Goal: Task Accomplishment & Management: Use online tool/utility

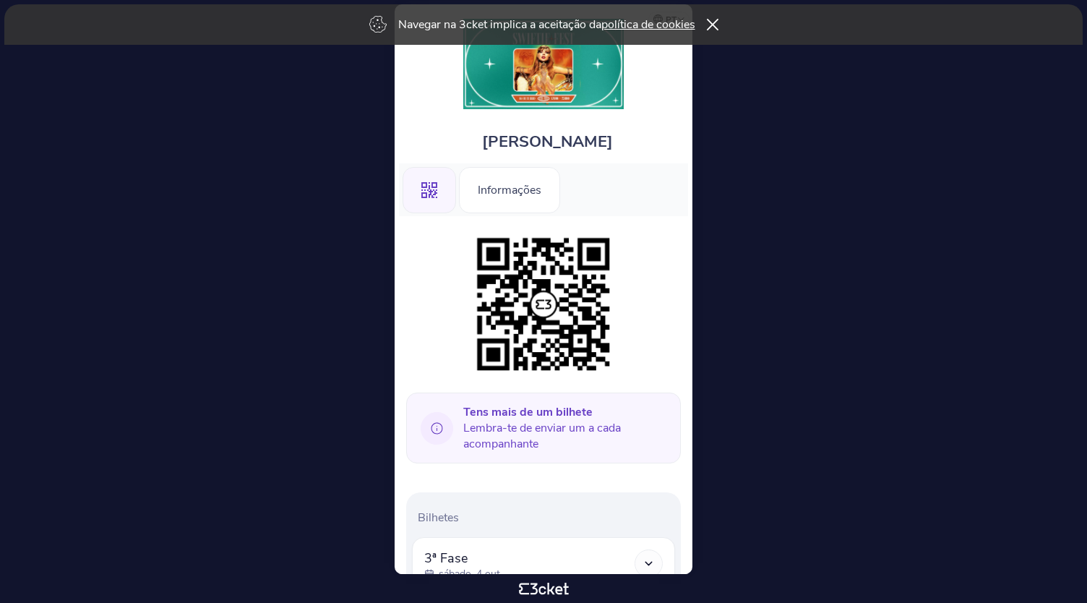
click at [549, 432] on span "Tens mais de um bilhete Lembra-te de enviar um a cada acompanhante" at bounding box center [566, 428] width 206 height 48
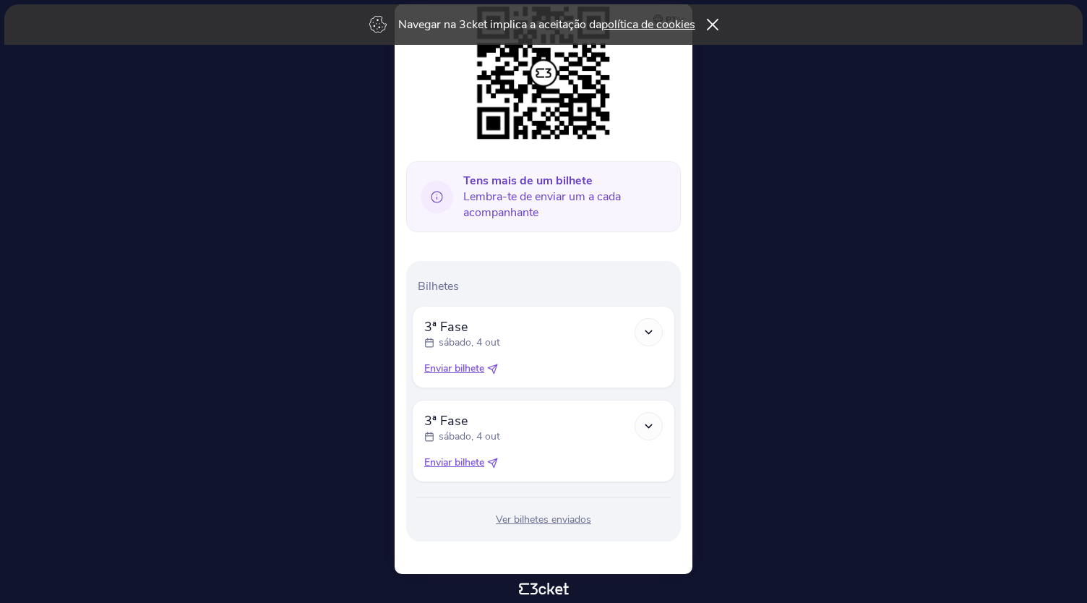
scroll to position [228, 0]
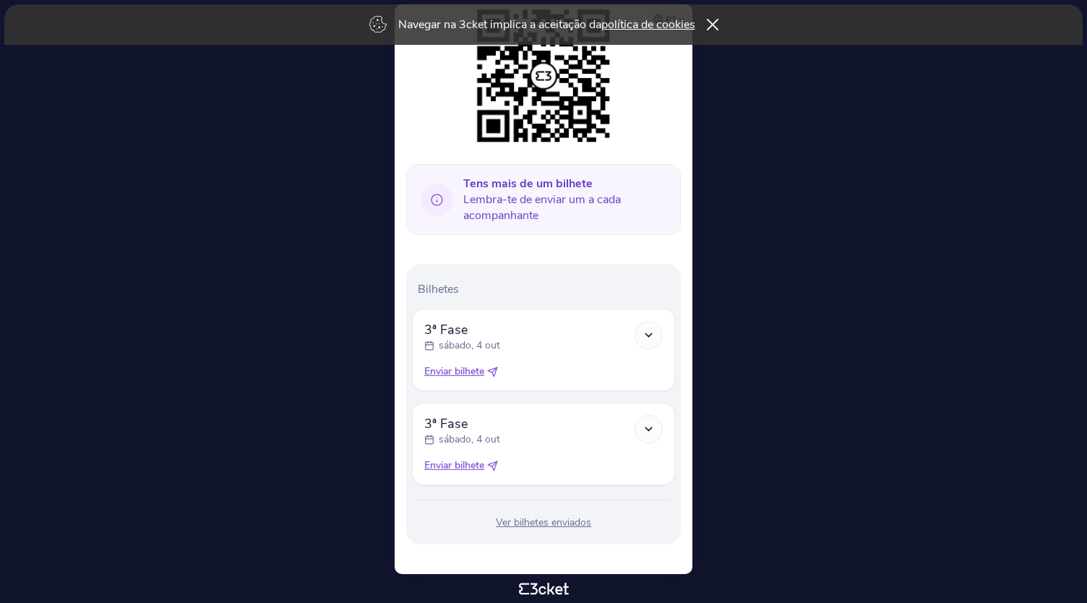
click at [476, 458] on span "Enviar bilhete" at bounding box center [454, 465] width 60 height 14
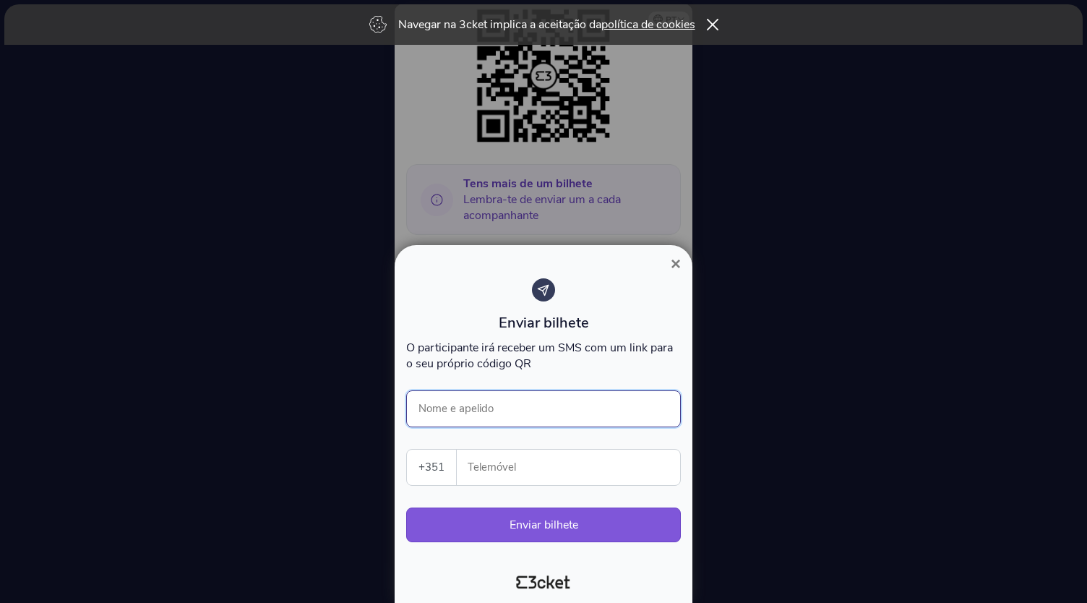
click at [533, 412] on input "Nome e apelido" at bounding box center [543, 408] width 275 height 37
type input "[PERSON_NAME]"
click at [622, 325] on div "Enviar bilhete" at bounding box center [543, 323] width 275 height 20
click at [559, 465] on input "Telemóvel" at bounding box center [574, 467] width 212 height 35
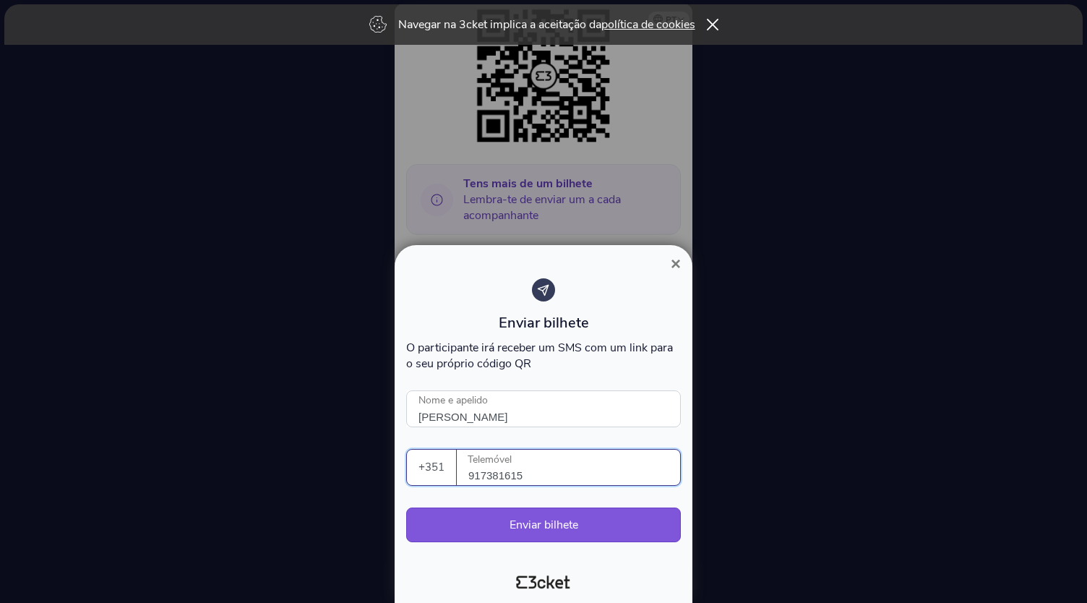
type input "917381615"
click at [579, 523] on button "Enviar bilhete" at bounding box center [543, 524] width 275 height 35
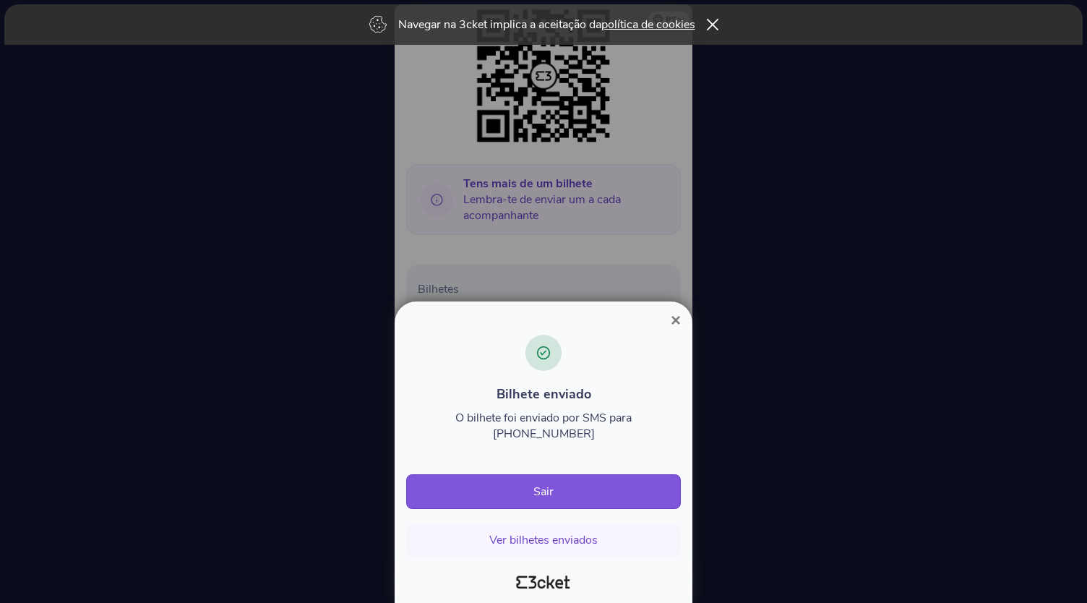
click at [674, 330] on span "×" at bounding box center [676, 320] width 10 height 20
